Goal: Entertainment & Leisure: Browse casually

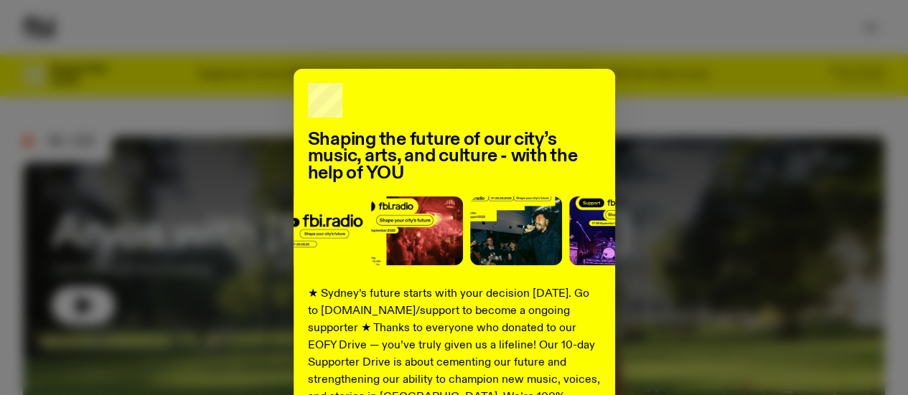
click at [670, 91] on div "Shaping the future of our city’s music, arts, and culture - with the help of YO…" at bounding box center [454, 364] width 862 height 590
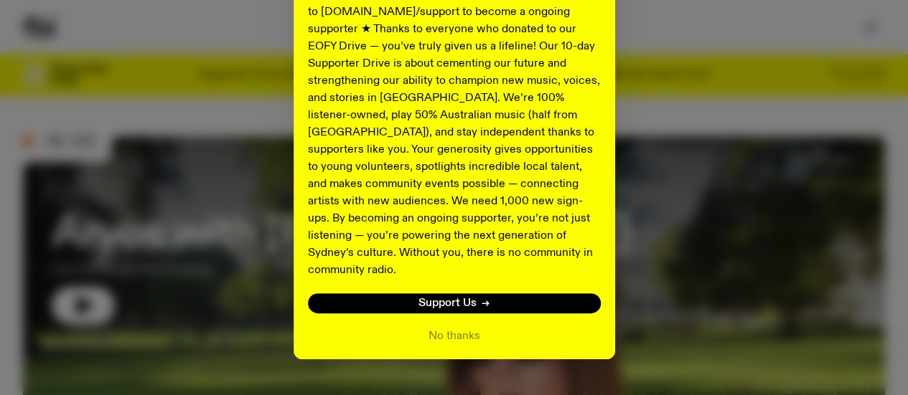
scroll to position [314, 0]
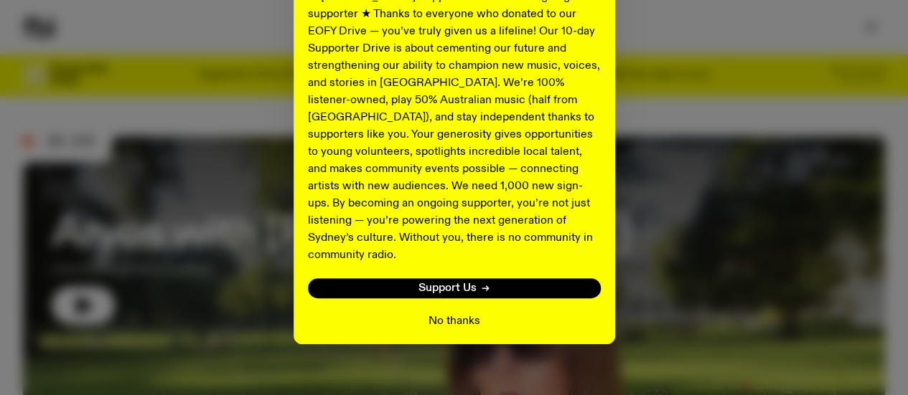
click at [452, 313] on button "No thanks" at bounding box center [454, 321] width 52 height 17
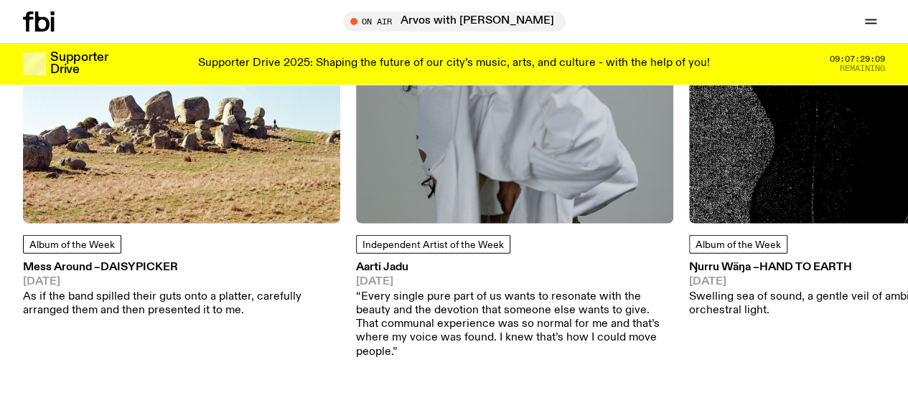
scroll to position [1813, 0]
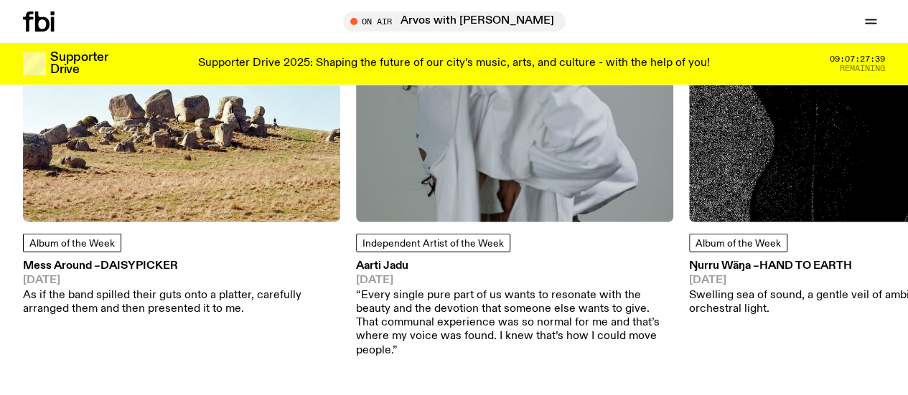
click at [152, 166] on img at bounding box center [181, 63] width 317 height 317
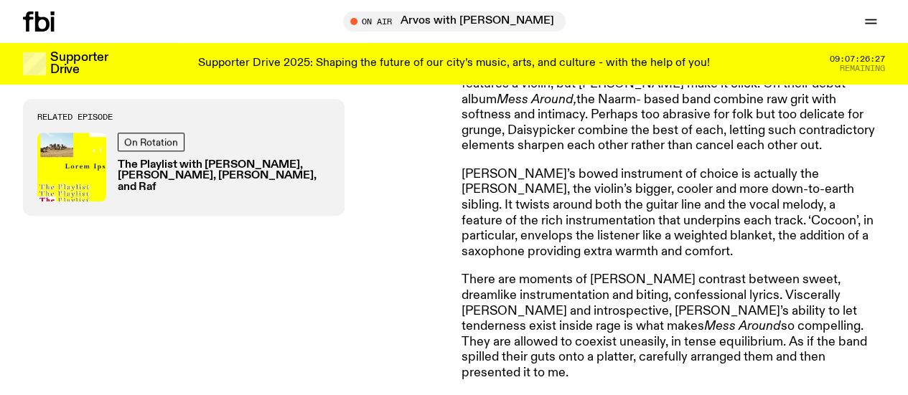
scroll to position [600, 0]
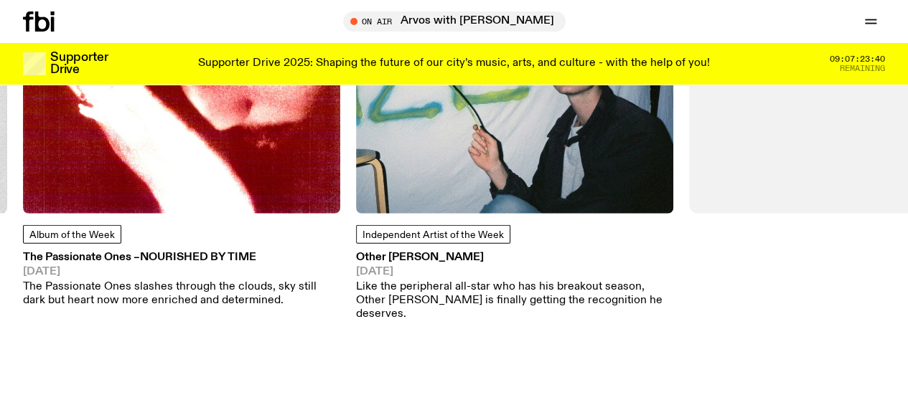
scroll to position [1823, 0]
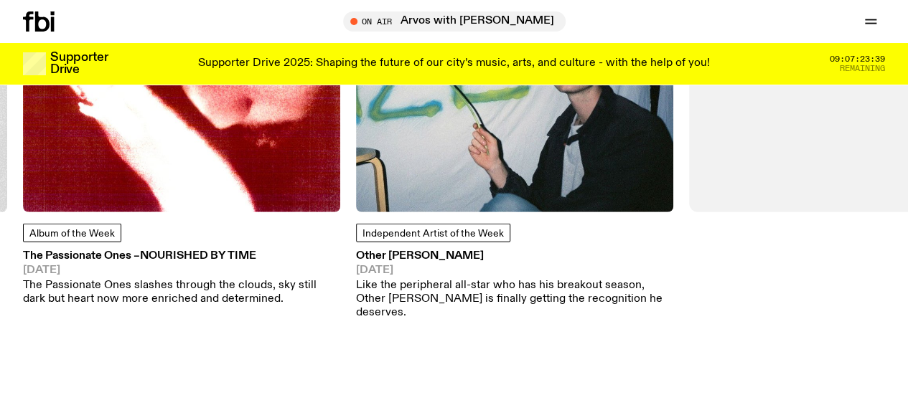
click at [189, 151] on img at bounding box center [181, 53] width 317 height 317
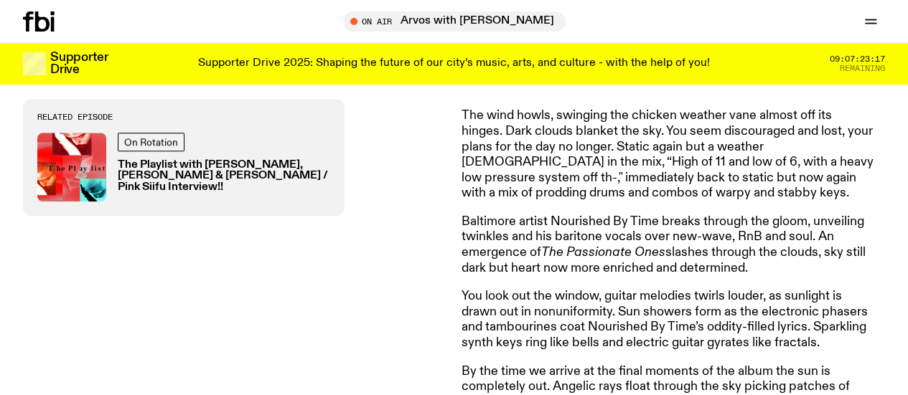
scroll to position [571, 0]
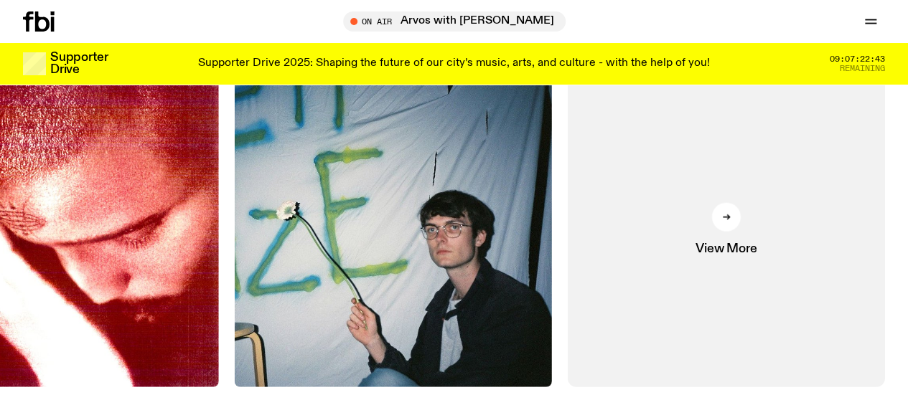
scroll to position [1648, 0]
click at [730, 232] on div at bounding box center [726, 217] width 29 height 29
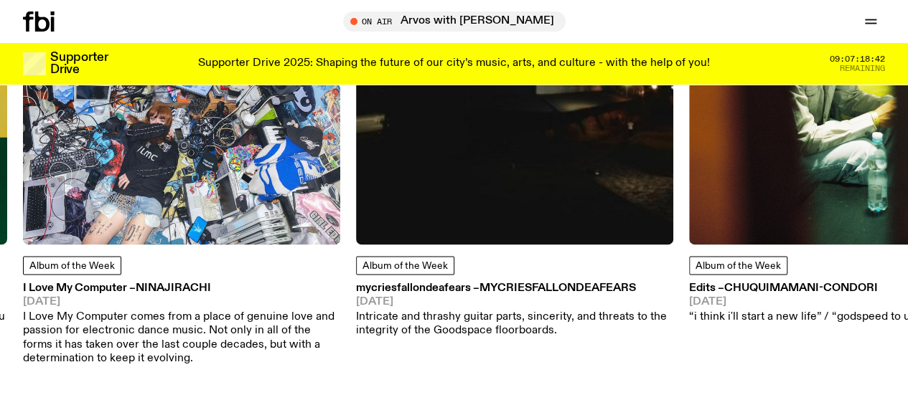
scroll to position [797, 0]
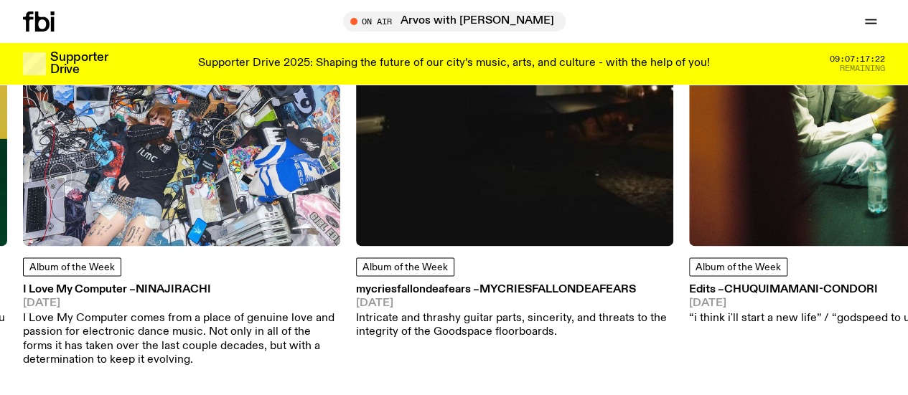
click at [536, 216] on img at bounding box center [514, 87] width 317 height 317
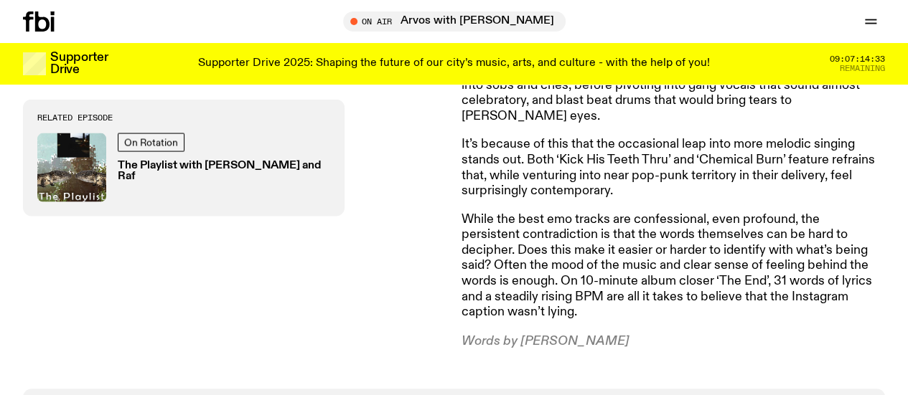
scroll to position [1326, 0]
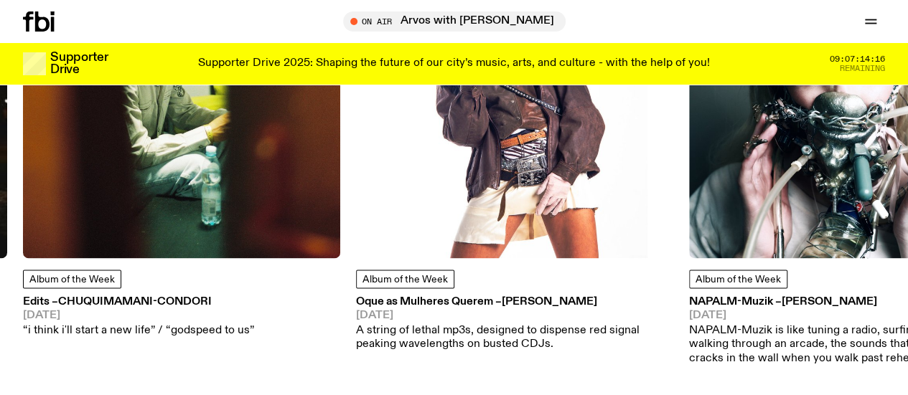
scroll to position [786, 0]
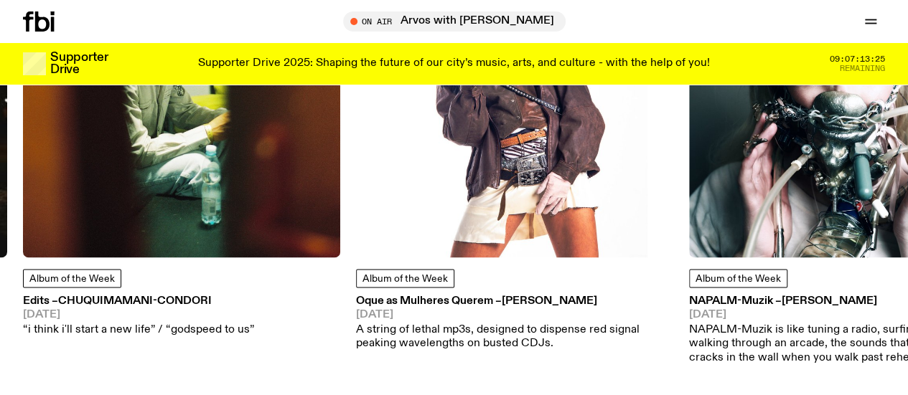
click at [484, 240] on img at bounding box center [514, 98] width 317 height 317
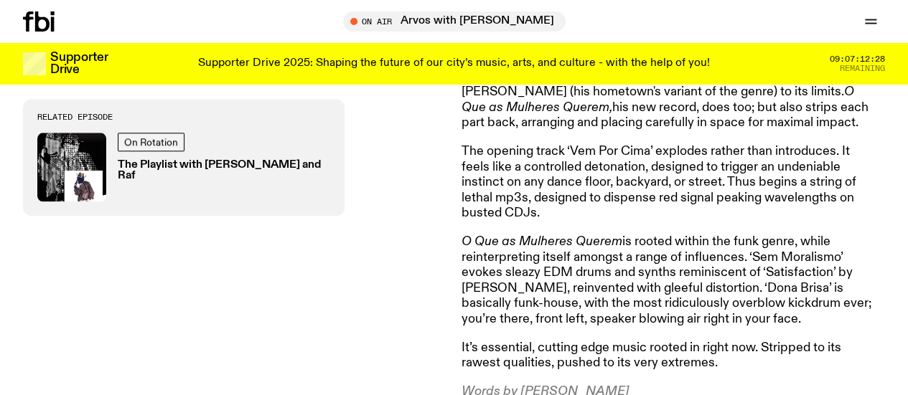
scroll to position [677, 0]
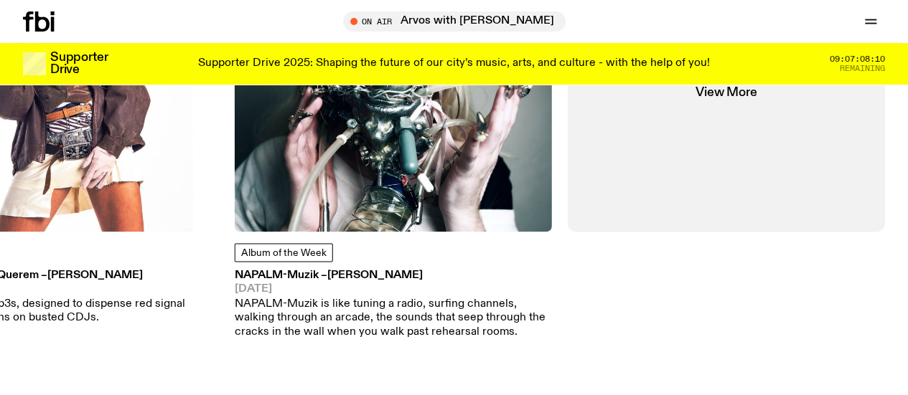
scroll to position [812, 0]
click at [454, 175] on img at bounding box center [393, 72] width 317 height 317
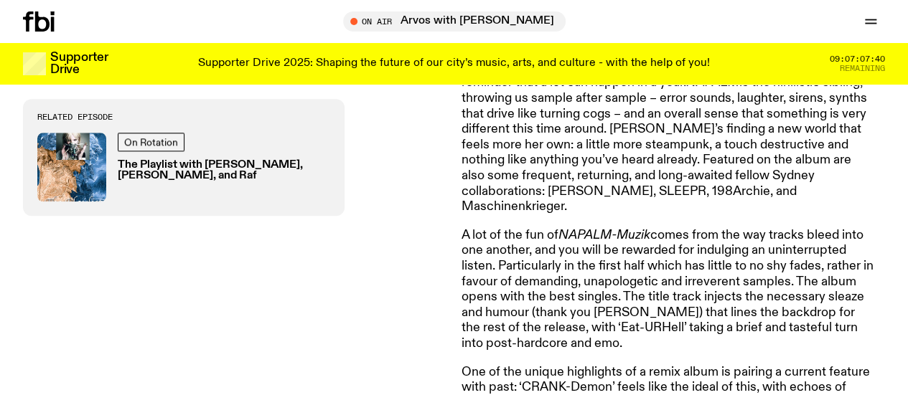
scroll to position [736, 0]
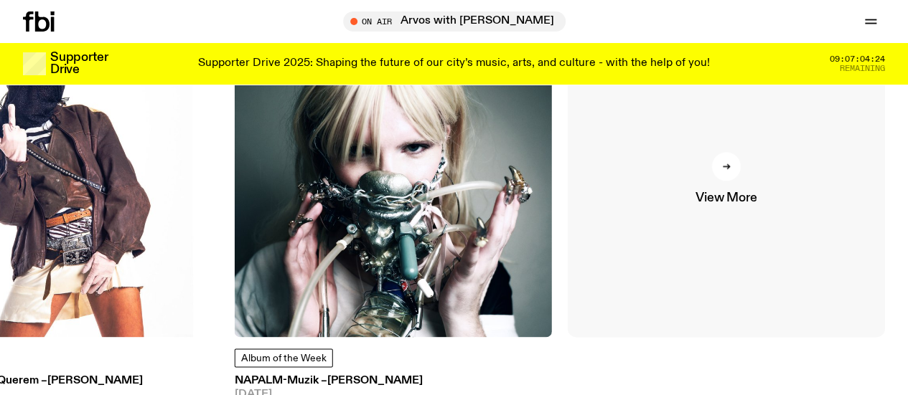
scroll to position [706, 0]
click at [733, 181] on div at bounding box center [726, 166] width 29 height 29
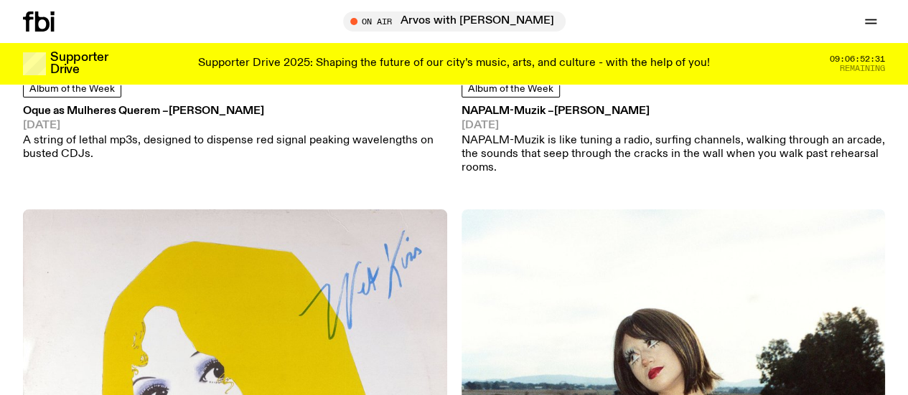
scroll to position [2796, 0]
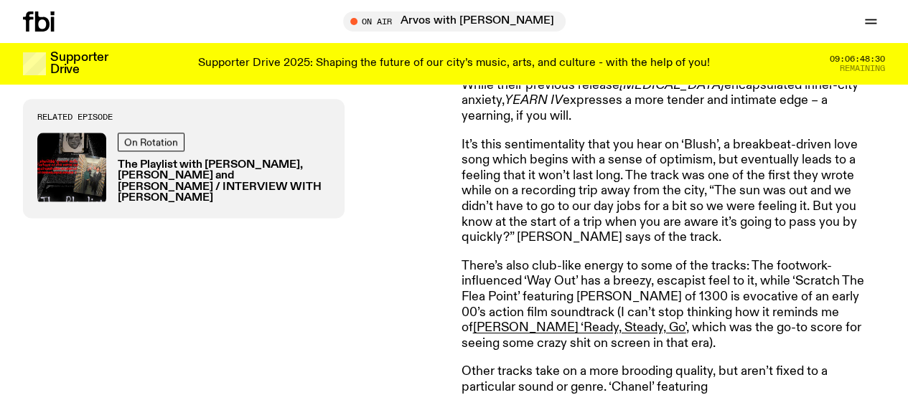
scroll to position [851, 0]
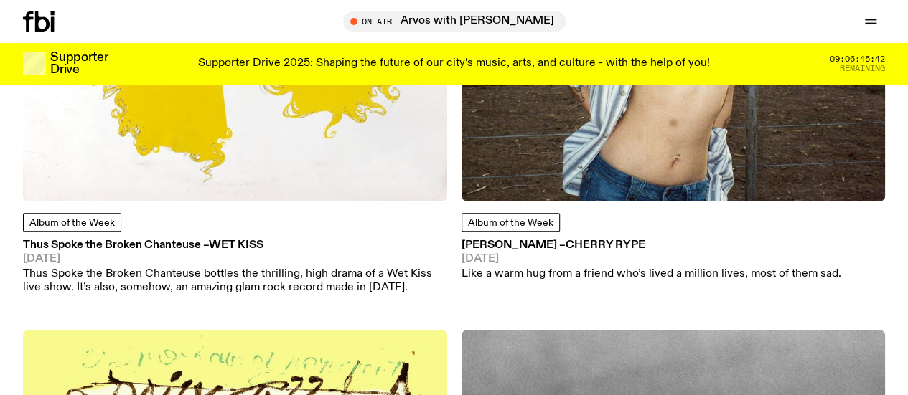
scroll to position [3233, 0]
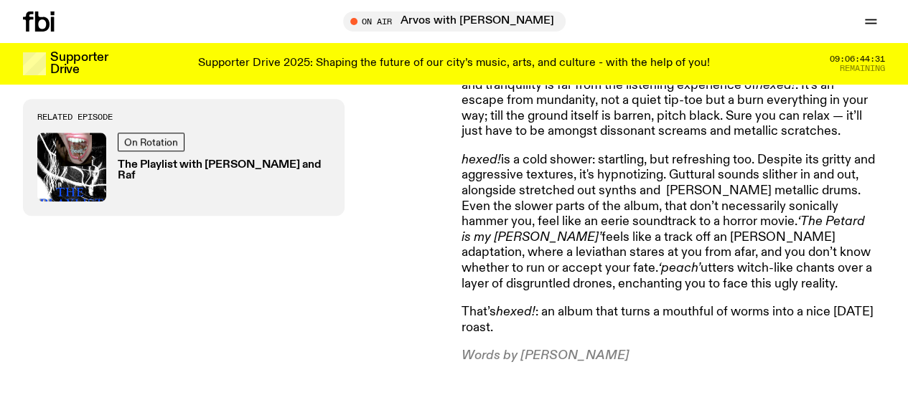
scroll to position [708, 0]
